Goal: Task Accomplishment & Management: Use online tool/utility

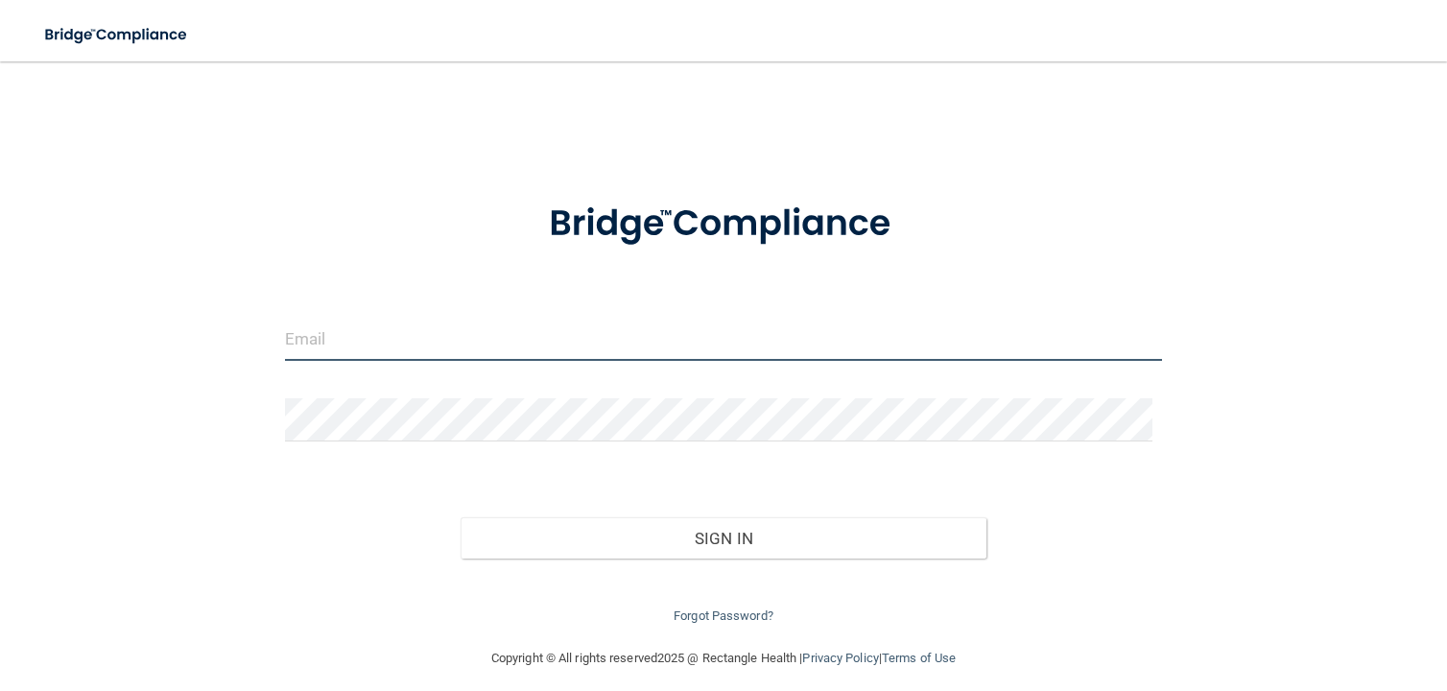
click at [441, 341] on input "email" at bounding box center [723, 339] width 877 height 43
click at [424, 341] on input "email" at bounding box center [723, 339] width 877 height 43
click at [357, 343] on input "[EMAIL_ADDRESS][DOMAIN_NAME]" at bounding box center [723, 339] width 877 height 43
drag, startPoint x: 369, startPoint y: 330, endPoint x: 573, endPoint y: 333, distance: 204.4
click at [573, 333] on input "[EMAIL_ADDRESS][DOMAIN_NAME]" at bounding box center [723, 339] width 877 height 43
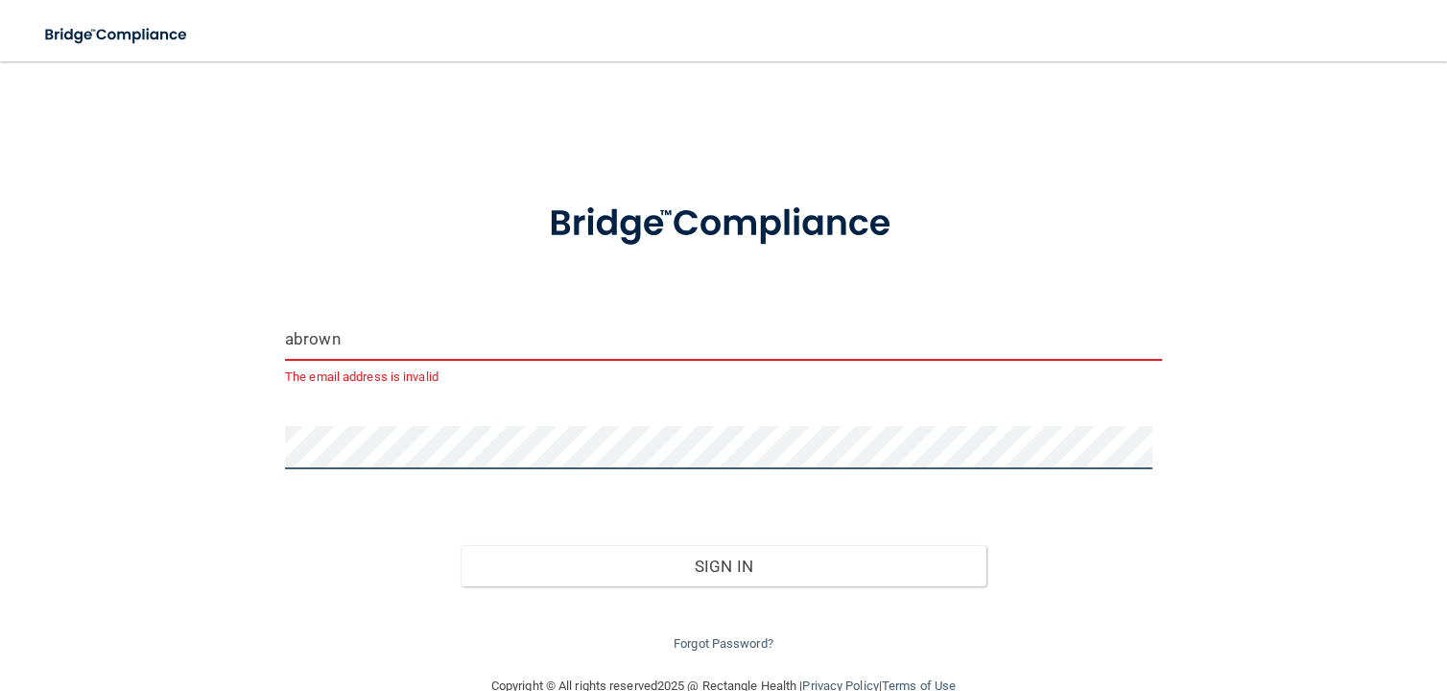
click at [461, 545] on button "Sign In" at bounding box center [724, 566] width 526 height 42
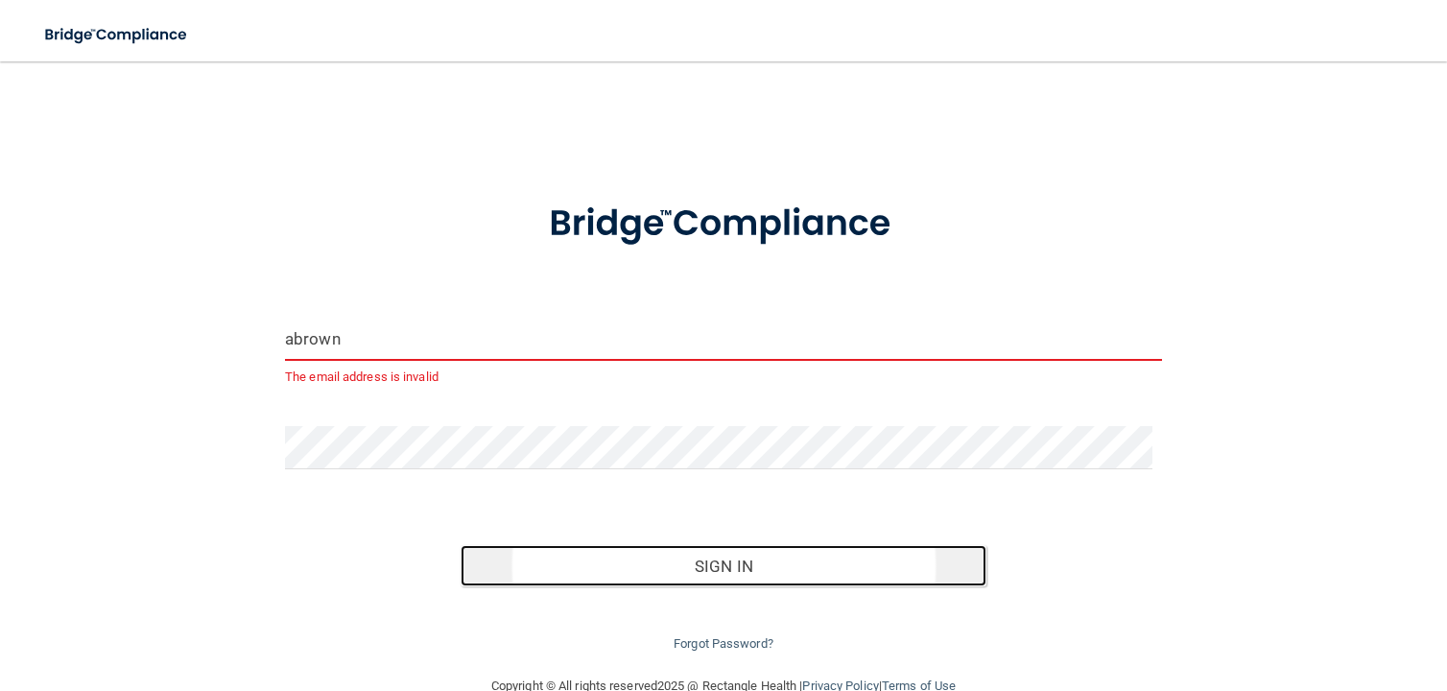
click at [637, 562] on button "Sign In" at bounding box center [724, 566] width 526 height 42
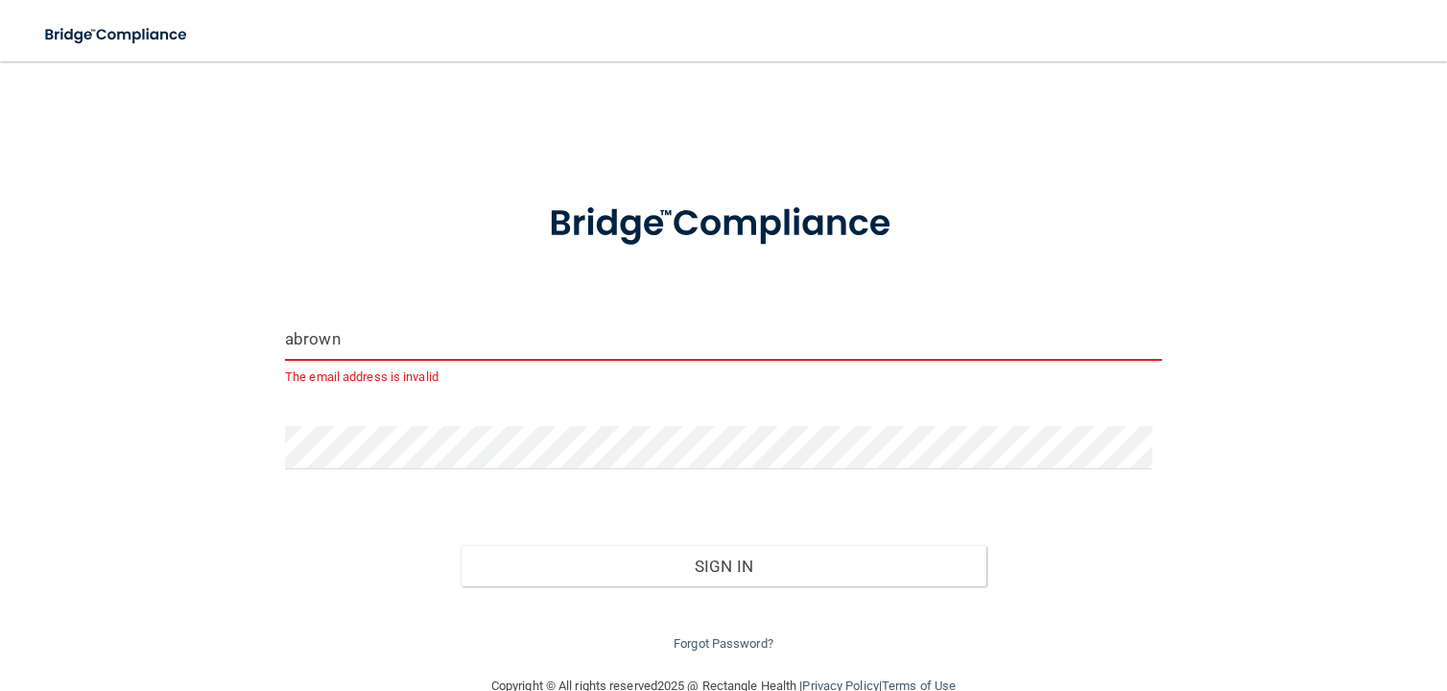
click at [739, 320] on input "abrown" at bounding box center [723, 339] width 877 height 43
type input "[EMAIL_ADDRESS][DOMAIN_NAME]"
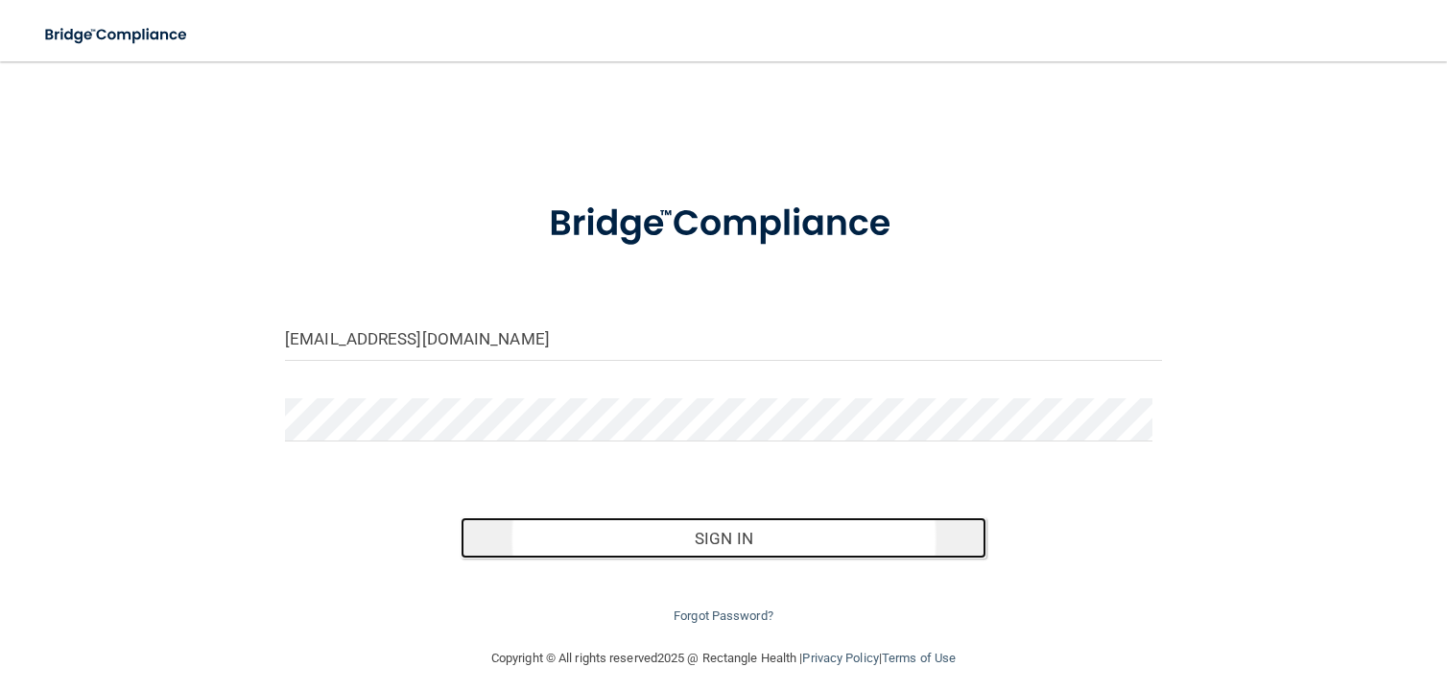
click at [822, 532] on button "Sign In" at bounding box center [724, 538] width 526 height 42
